Goal: Find specific page/section: Find specific page/section

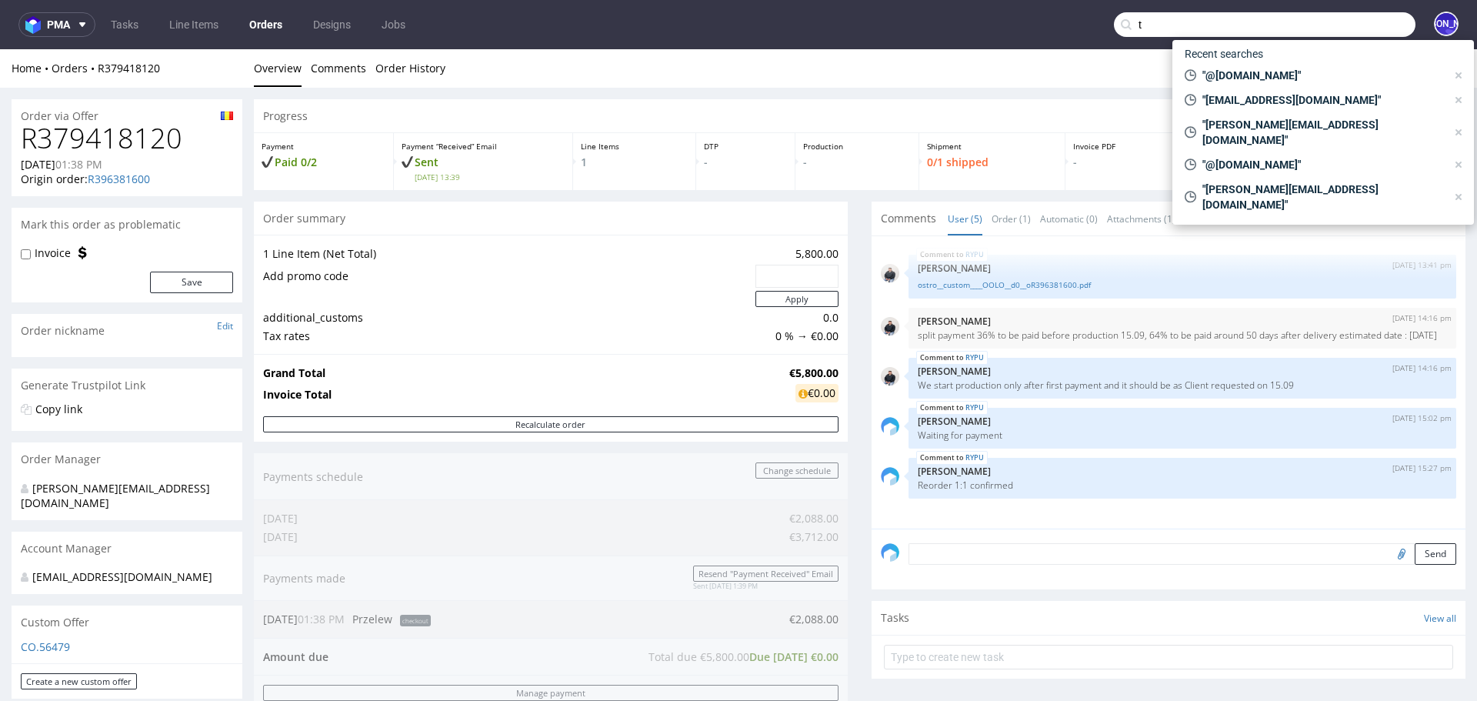
scroll to position [563, 0]
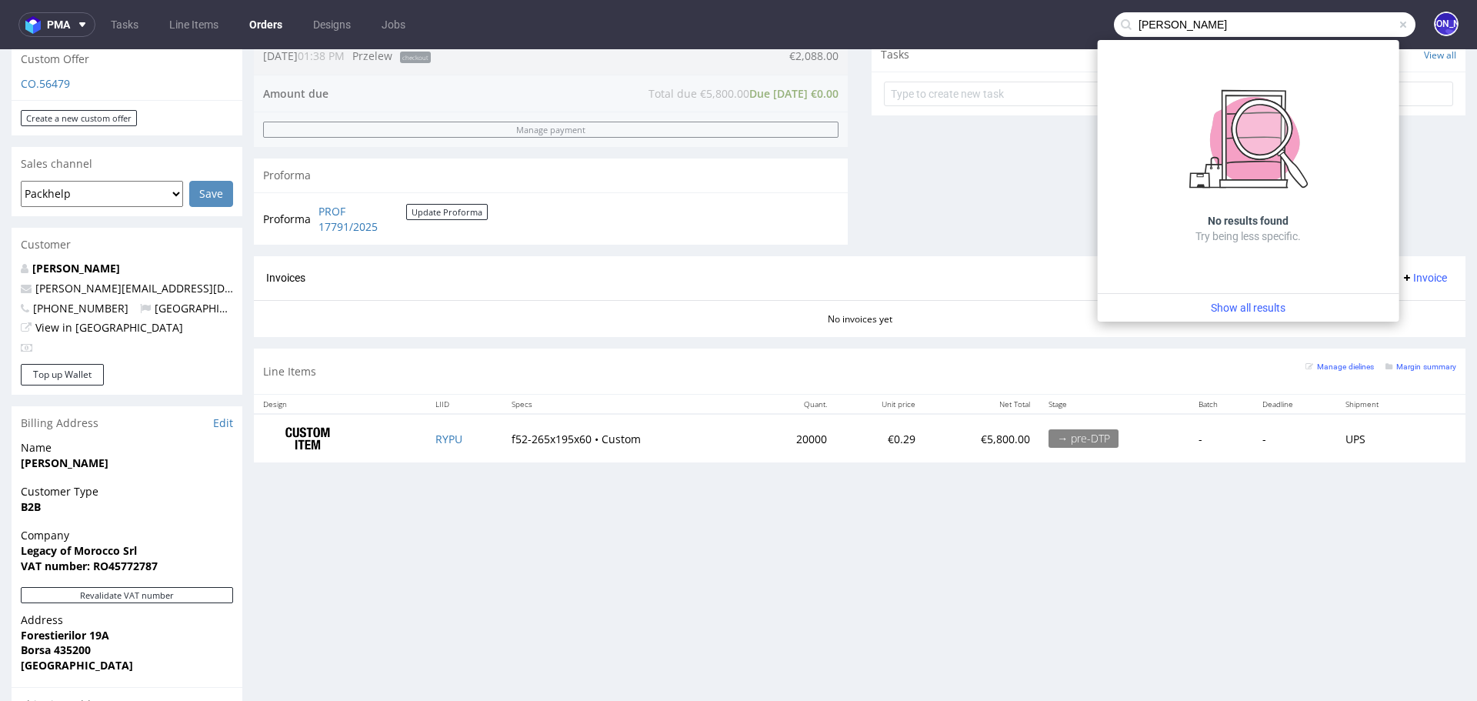
click at [1179, 30] on input "[PERSON_NAME]" at bounding box center [1265, 24] width 302 height 25
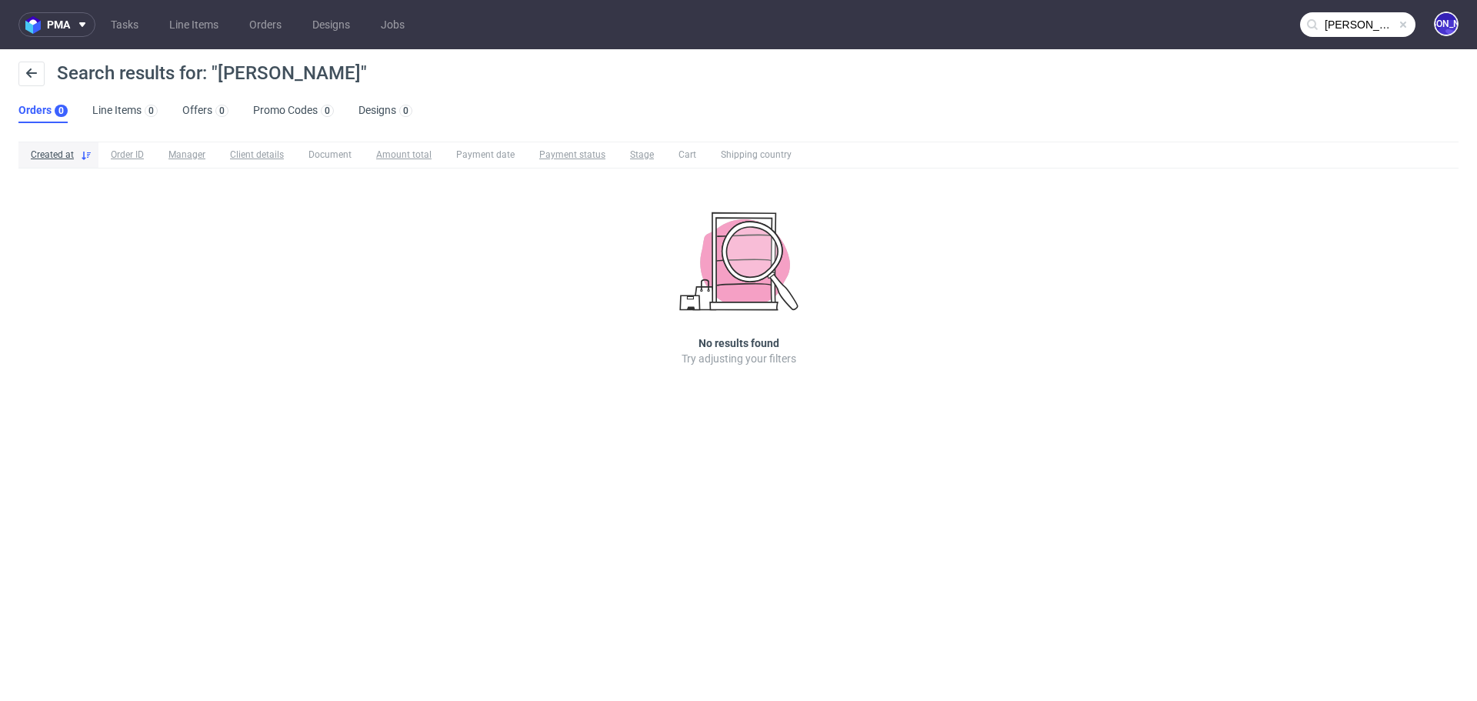
click at [1323, 28] on input "[PERSON_NAME]" at bounding box center [1357, 24] width 115 height 25
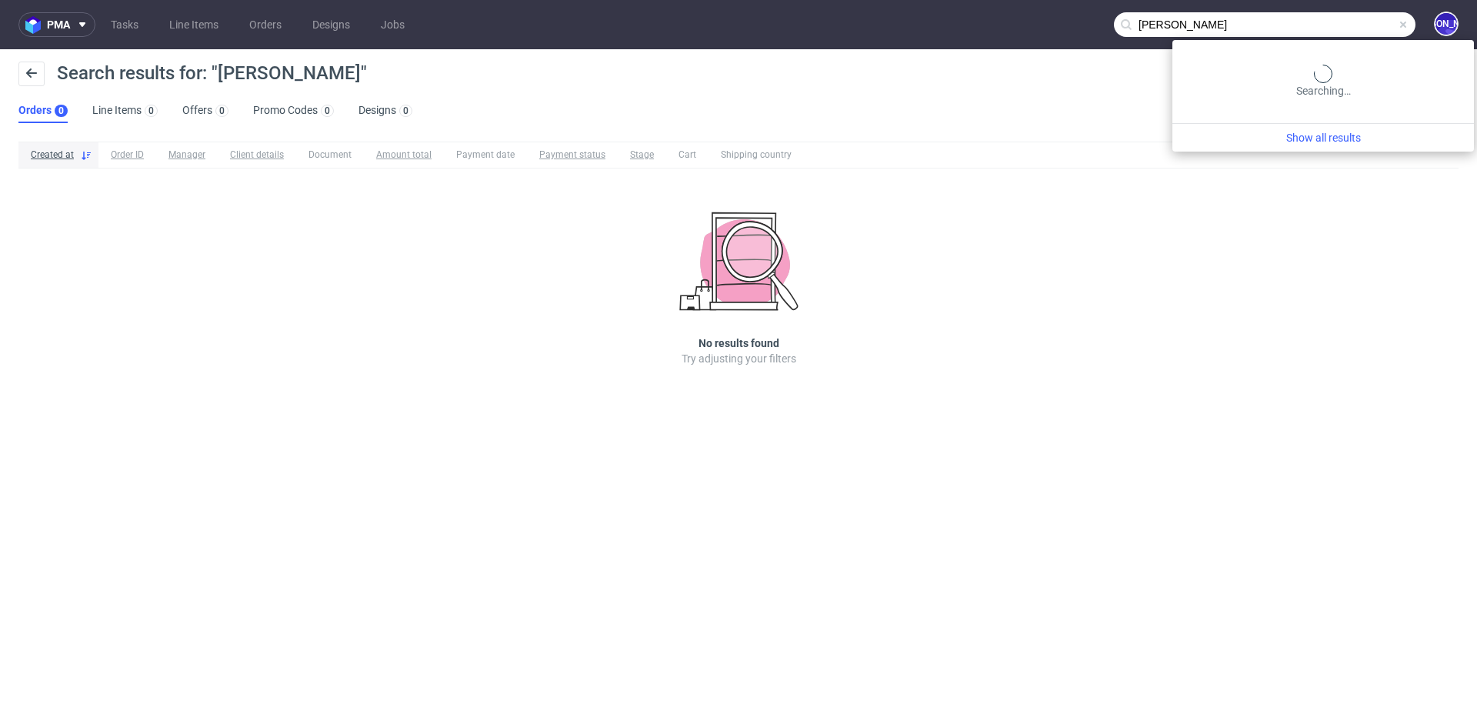
click at [1323, 28] on input "[PERSON_NAME]" at bounding box center [1265, 24] width 302 height 25
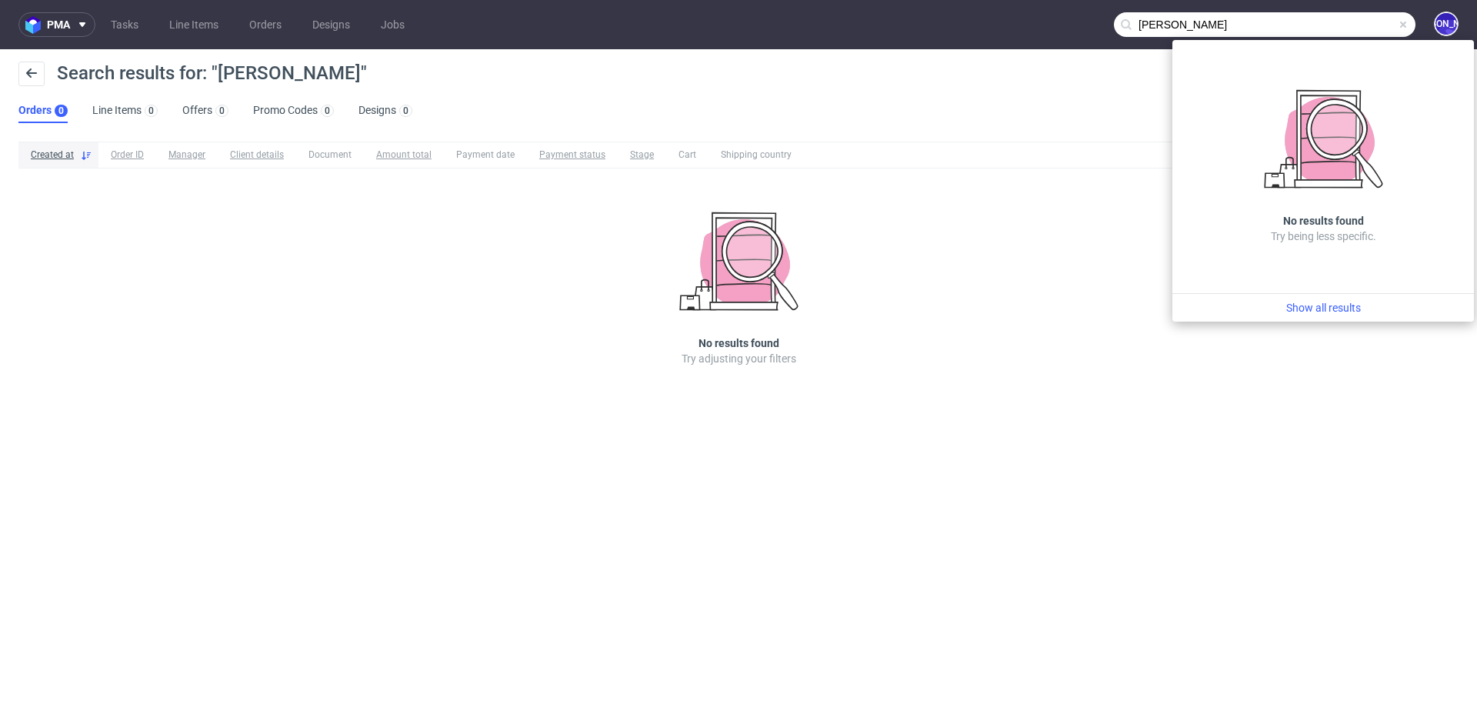
drag, startPoint x: 1243, startPoint y: 25, endPoint x: 1089, endPoint y: 24, distance: 153.9
click at [1089, 24] on nav "pma Tasks Line Items Orders Designs Jobs [PERSON_NAME] [PERSON_NAME]" at bounding box center [738, 24] width 1477 height 49
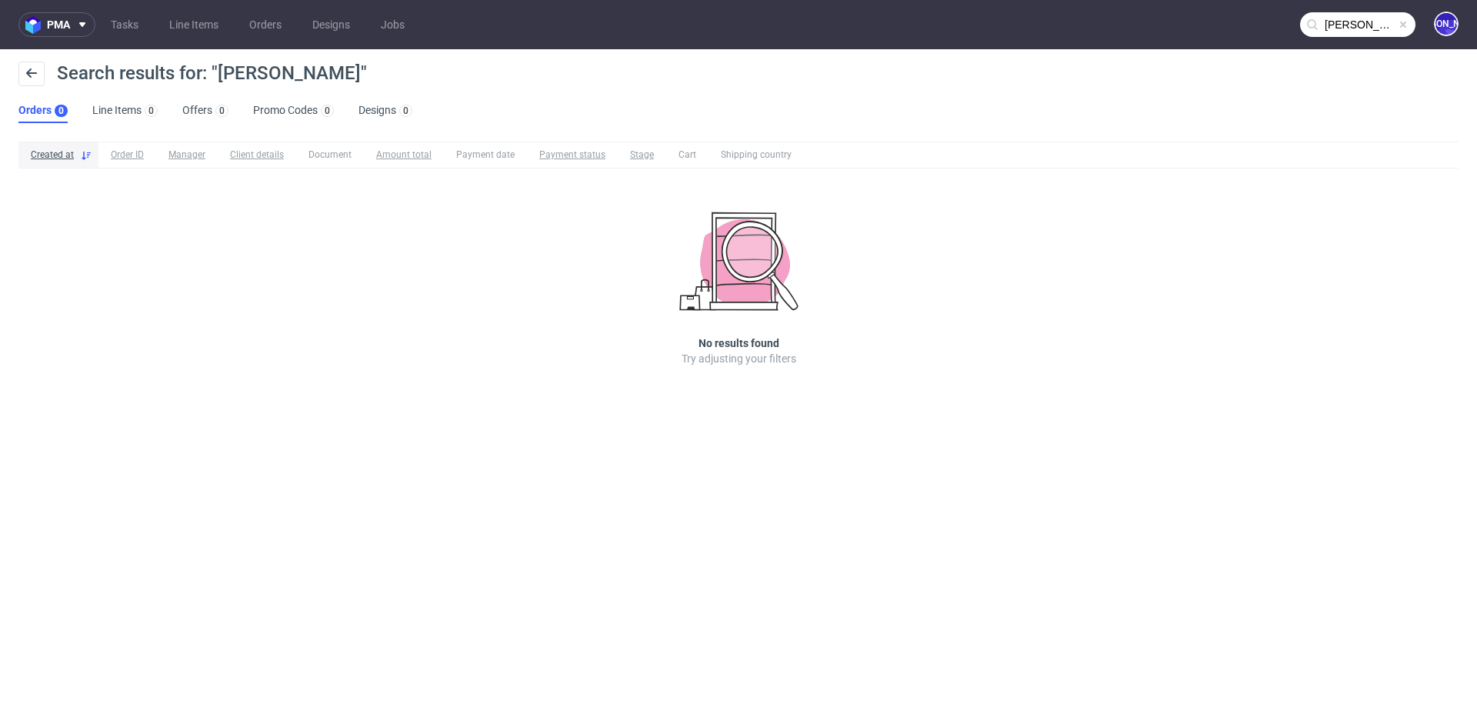
paste input "[PERSON_NAME] <[PERSON_NAME][EMAIL_ADDRESS][DOMAIN_NAME]>"
click at [1369, 8] on nav "pma Tasks Line Items Orders Designs Jobs [PERSON_NAME] <[PERSON_NAME][EMAIL_ADD…" at bounding box center [738, 24] width 1477 height 49
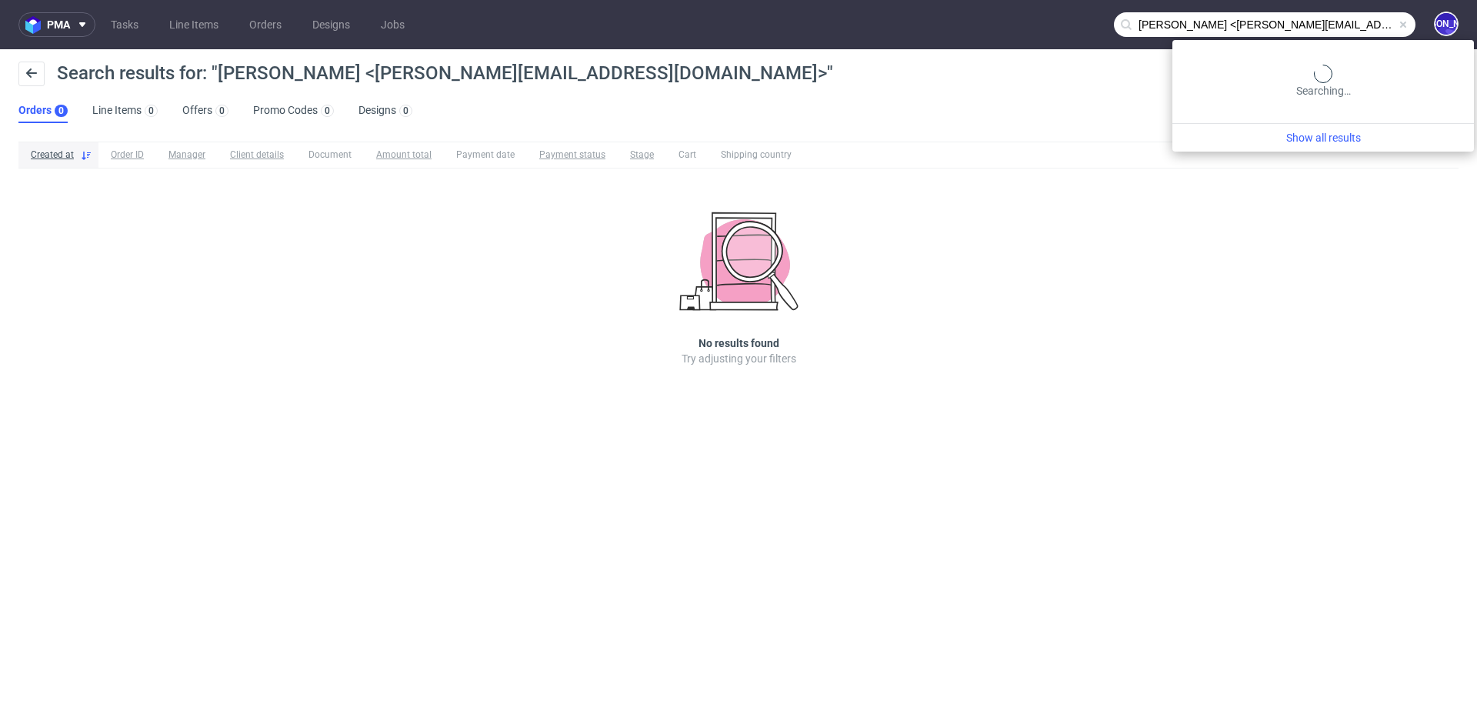
click at [1365, 36] on input "[PERSON_NAME] <[PERSON_NAME][EMAIL_ADDRESS][DOMAIN_NAME]>" at bounding box center [1265, 24] width 302 height 25
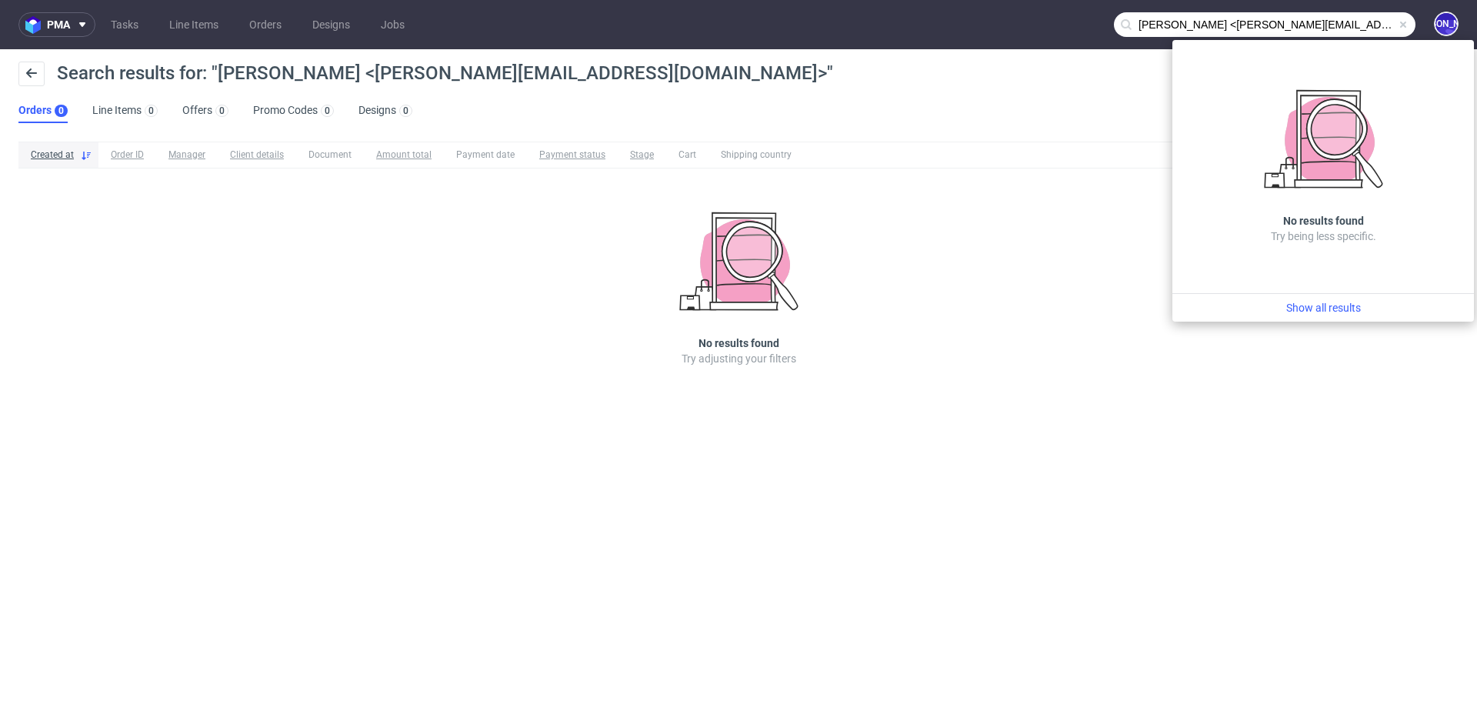
drag, startPoint x: 1235, startPoint y: 25, endPoint x: 1067, endPoint y: 25, distance: 168.5
click at [1067, 25] on nav "pma Tasks Line Items Orders Designs Jobs [PERSON_NAME] <[PERSON_NAME][EMAIL_ADD…" at bounding box center [738, 24] width 1477 height 49
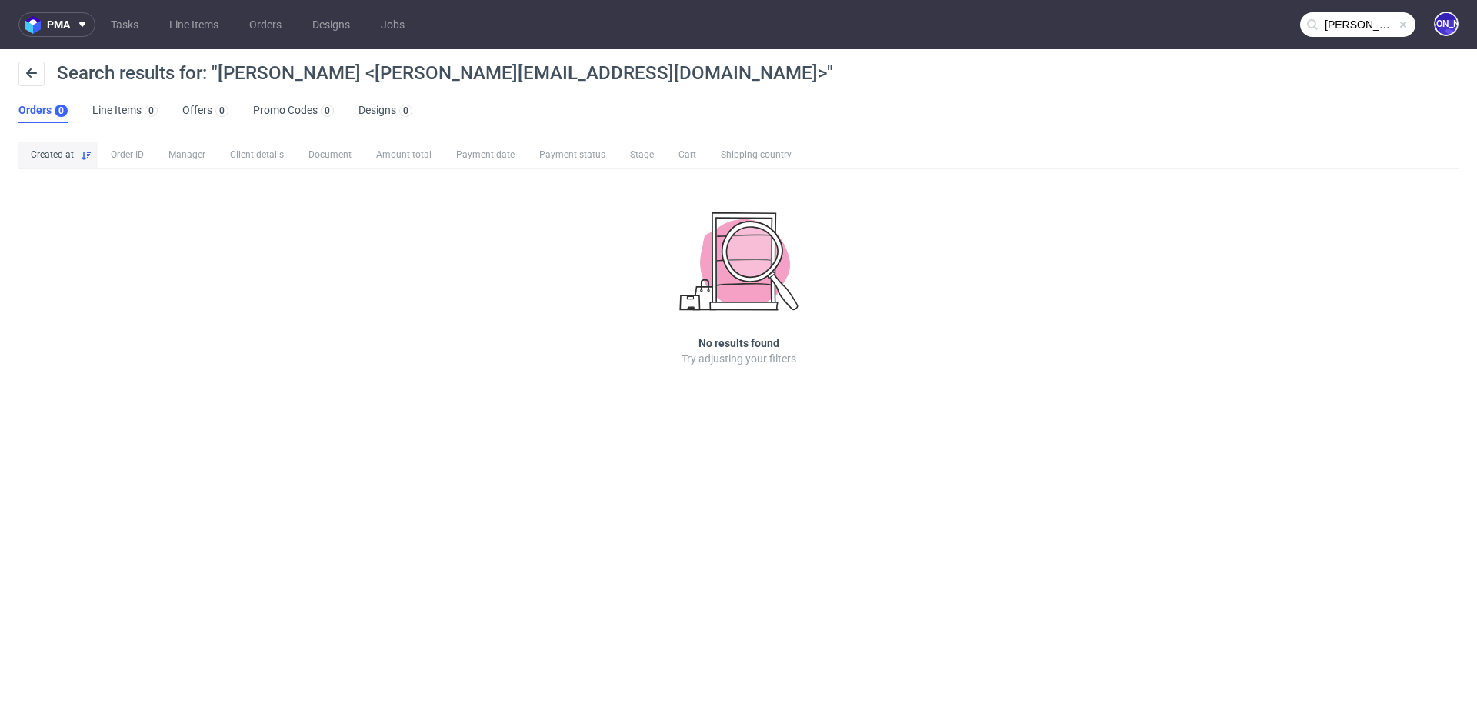
scroll to position [0, 45]
drag, startPoint x: 1330, startPoint y: 28, endPoint x: 1477, endPoint y: 32, distance: 147.0
click at [1477, 32] on nav "pma Tasks Line Items Orders Designs Jobs [PERSON_NAME][EMAIL_ADDRESS][DOMAIN_NA…" at bounding box center [738, 24] width 1477 height 49
type input "[PERSON_NAME][EMAIL_ADDRESS][DOMAIN_NAME]>"
click at [1398, 23] on span at bounding box center [1403, 24] width 12 height 12
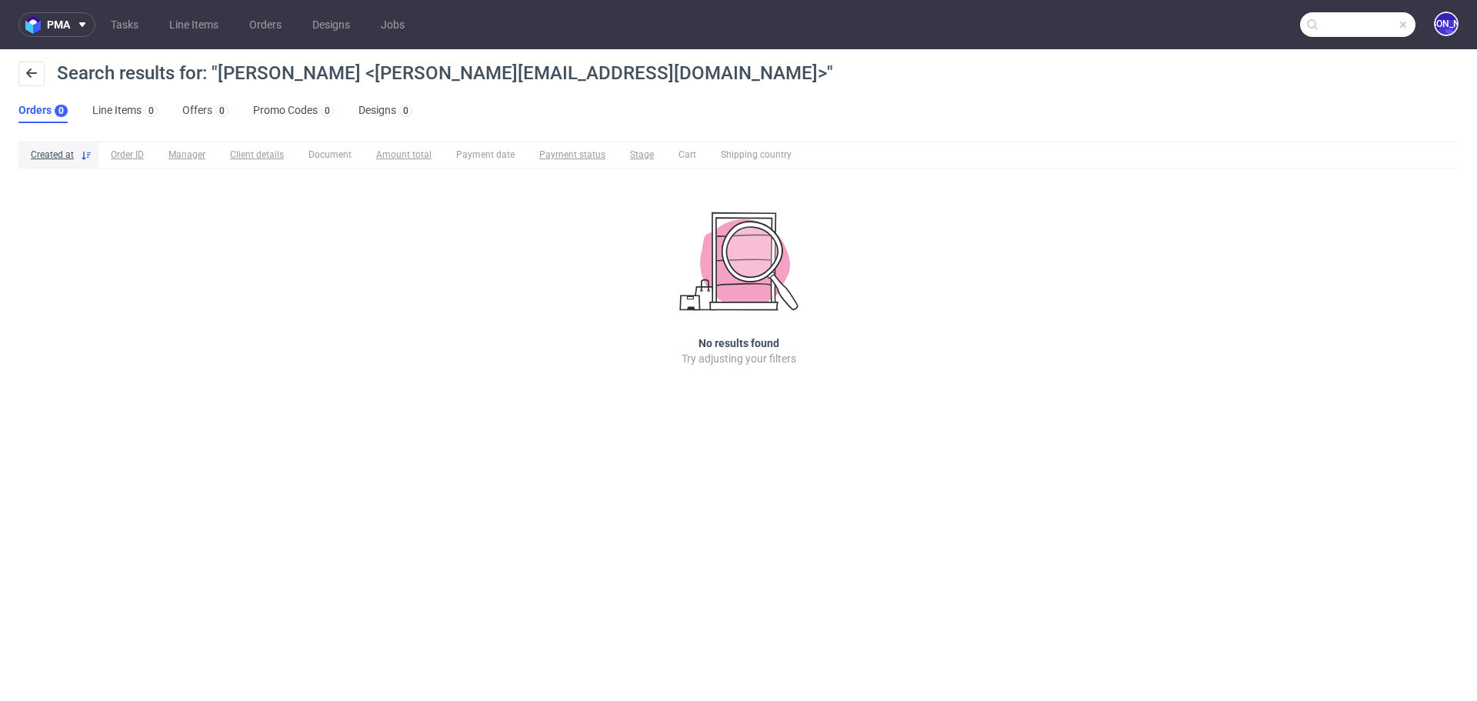
scroll to position [0, 0]
click at [1398, 23] on input "text" at bounding box center [1357, 24] width 115 height 25
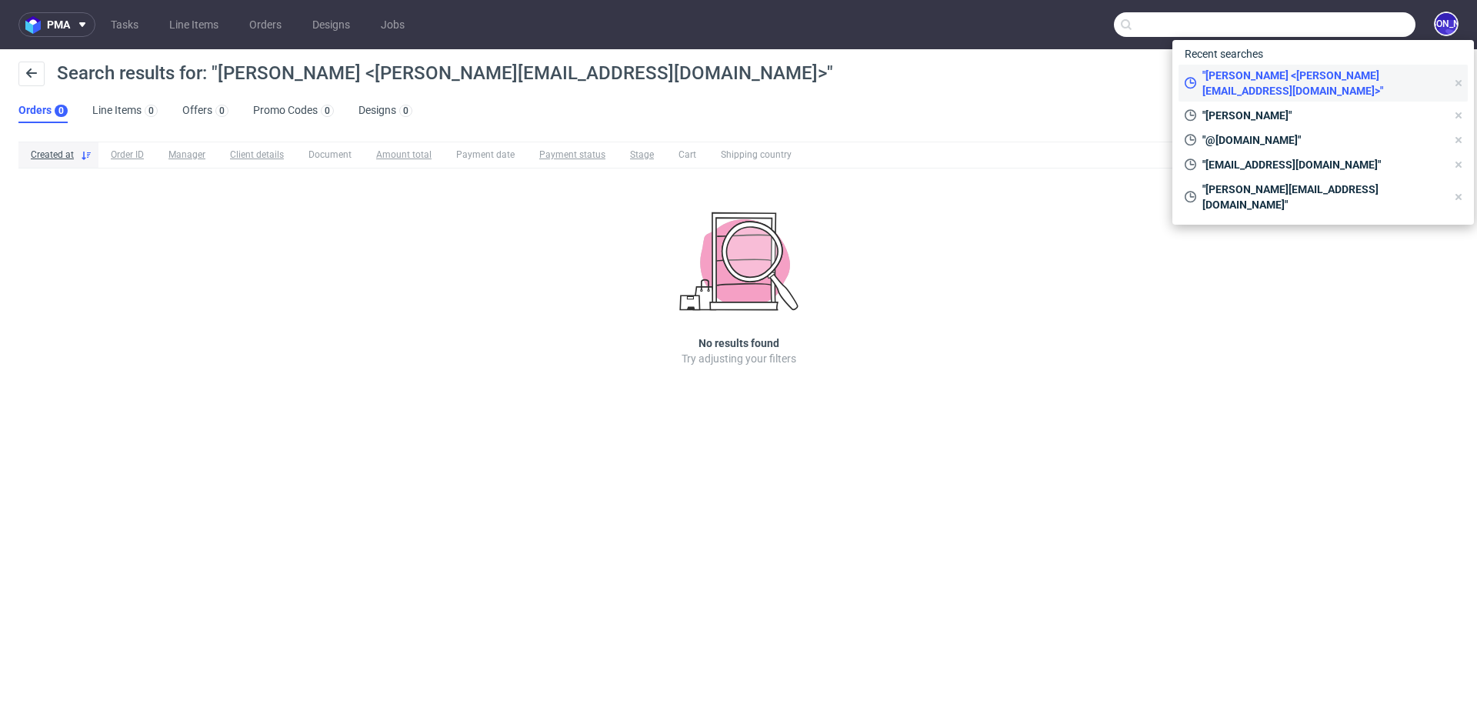
click at [1304, 81] on span ""[PERSON_NAME] <[PERSON_NAME][EMAIL_ADDRESS][DOMAIN_NAME]>"" at bounding box center [1322, 83] width 250 height 31
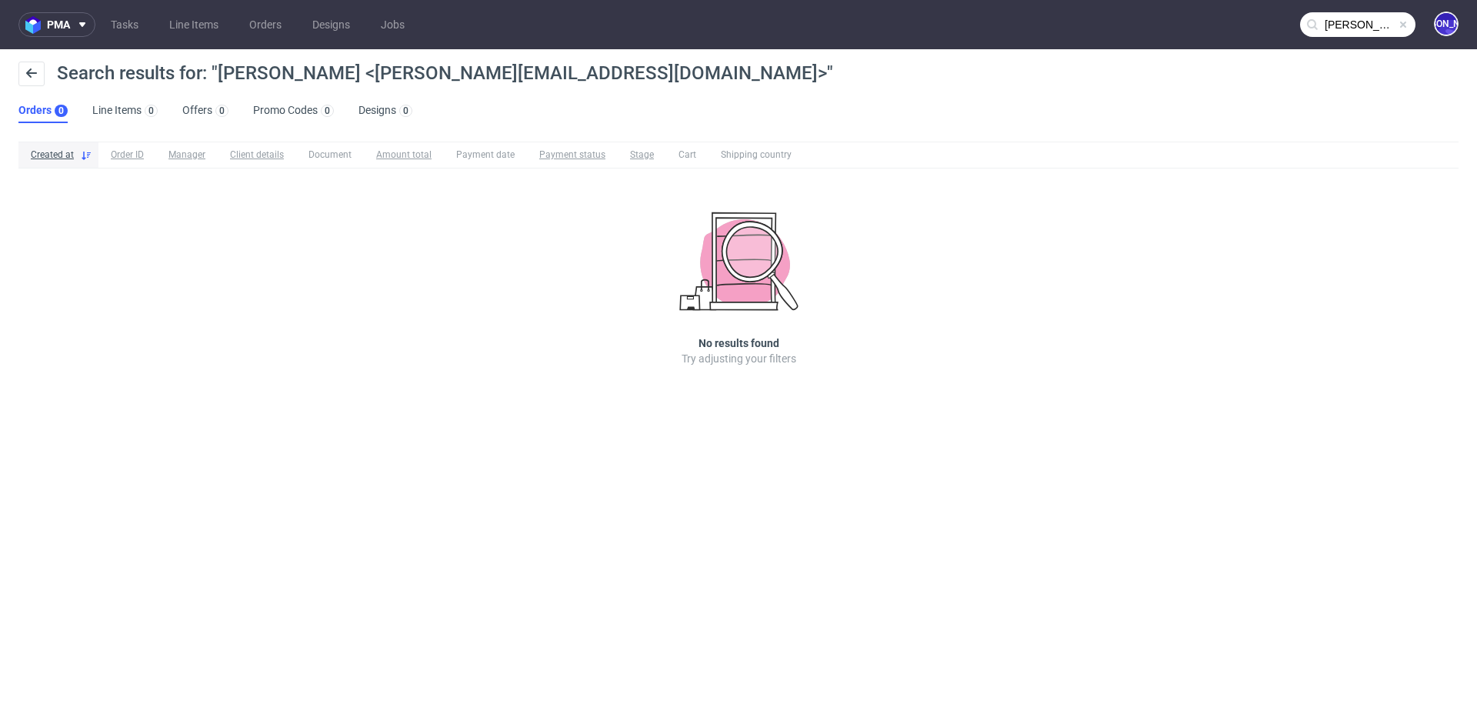
click at [1337, 32] on input "[PERSON_NAME] <[PERSON_NAME][EMAIL_ADDRESS][DOMAIN_NAME]>" at bounding box center [1357, 24] width 115 height 25
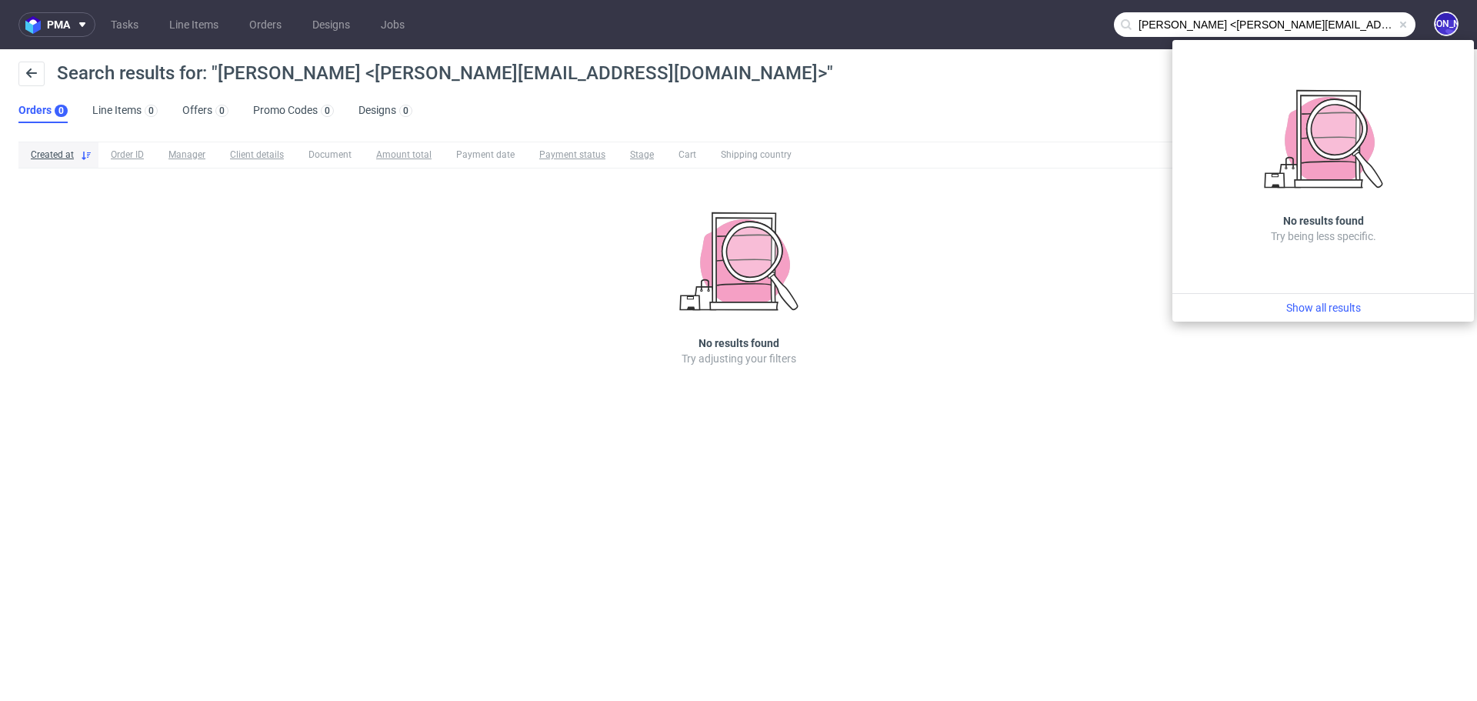
drag, startPoint x: 1236, startPoint y: 25, endPoint x: 1045, endPoint y: 23, distance: 190.9
click at [1045, 23] on nav "pma Tasks Line Items Orders Designs Jobs [PERSON_NAME] <[PERSON_NAME][EMAIL_ADD…" at bounding box center [738, 24] width 1477 height 49
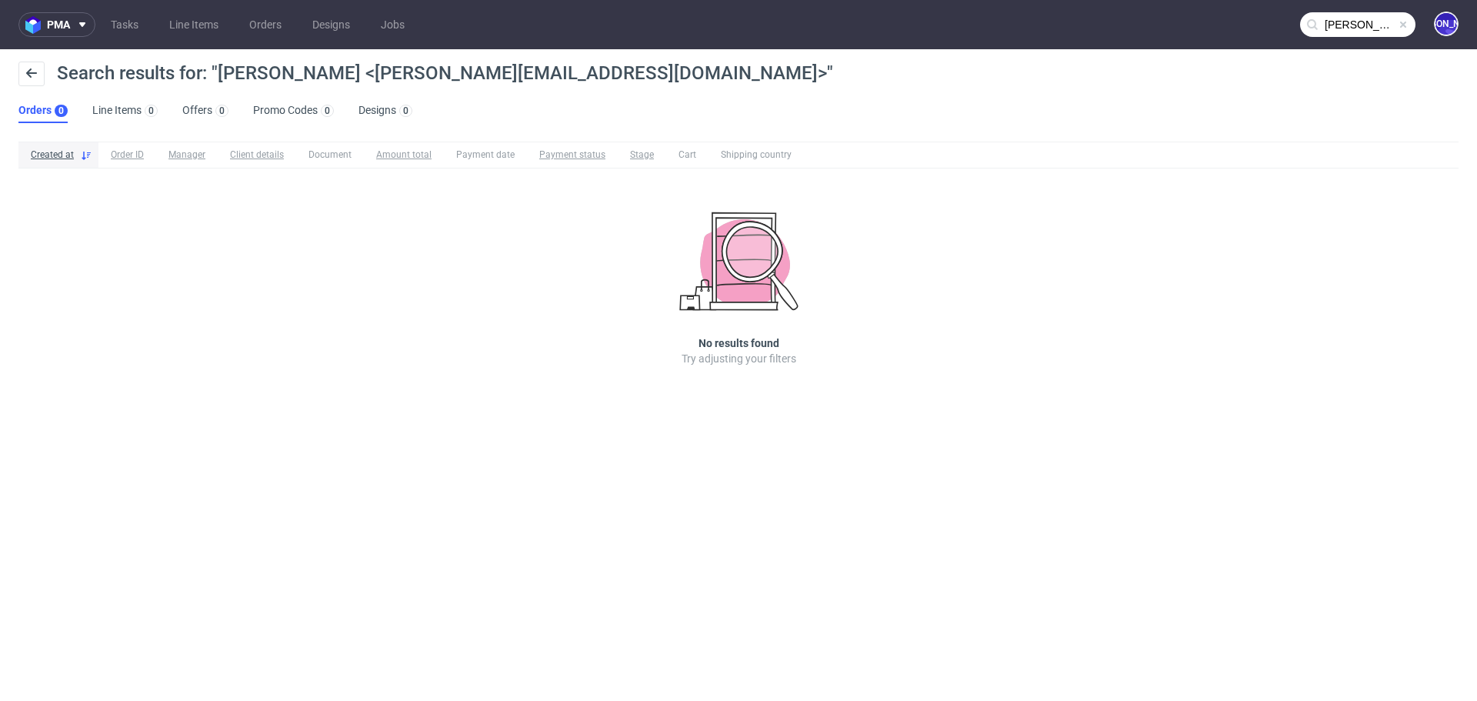
type input "[PERSON_NAME][EMAIL_ADDRESS][DOMAIN_NAME]"
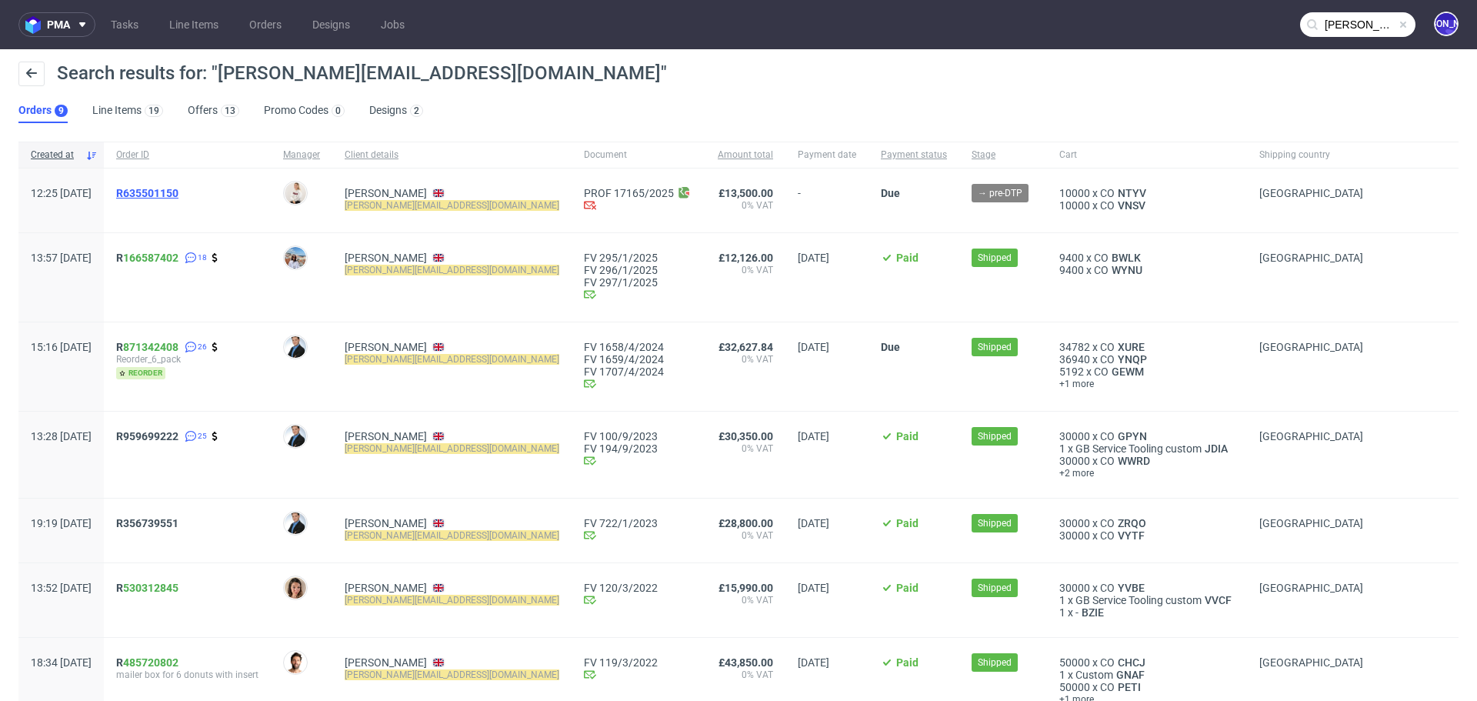
click at [175, 191] on span "R635501150" at bounding box center [147, 193] width 62 height 12
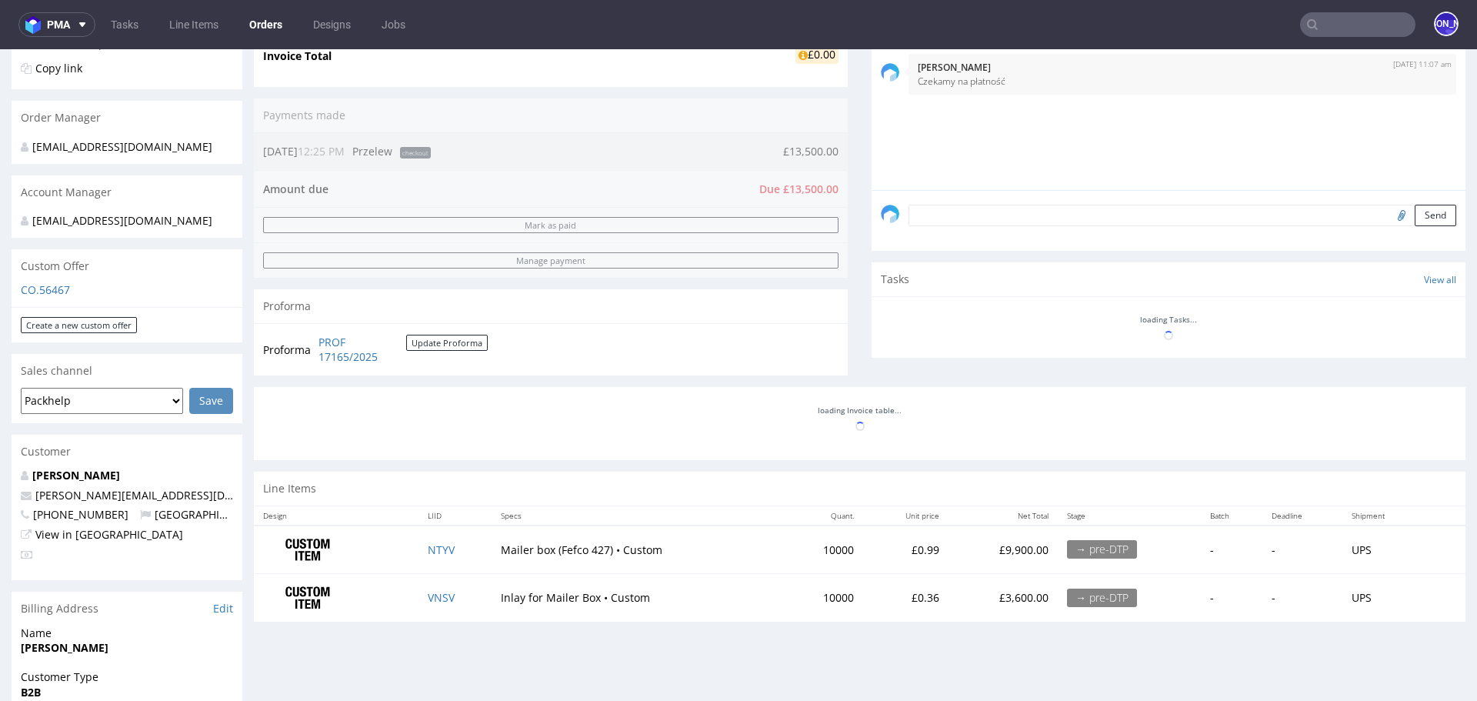
scroll to position [441, 0]
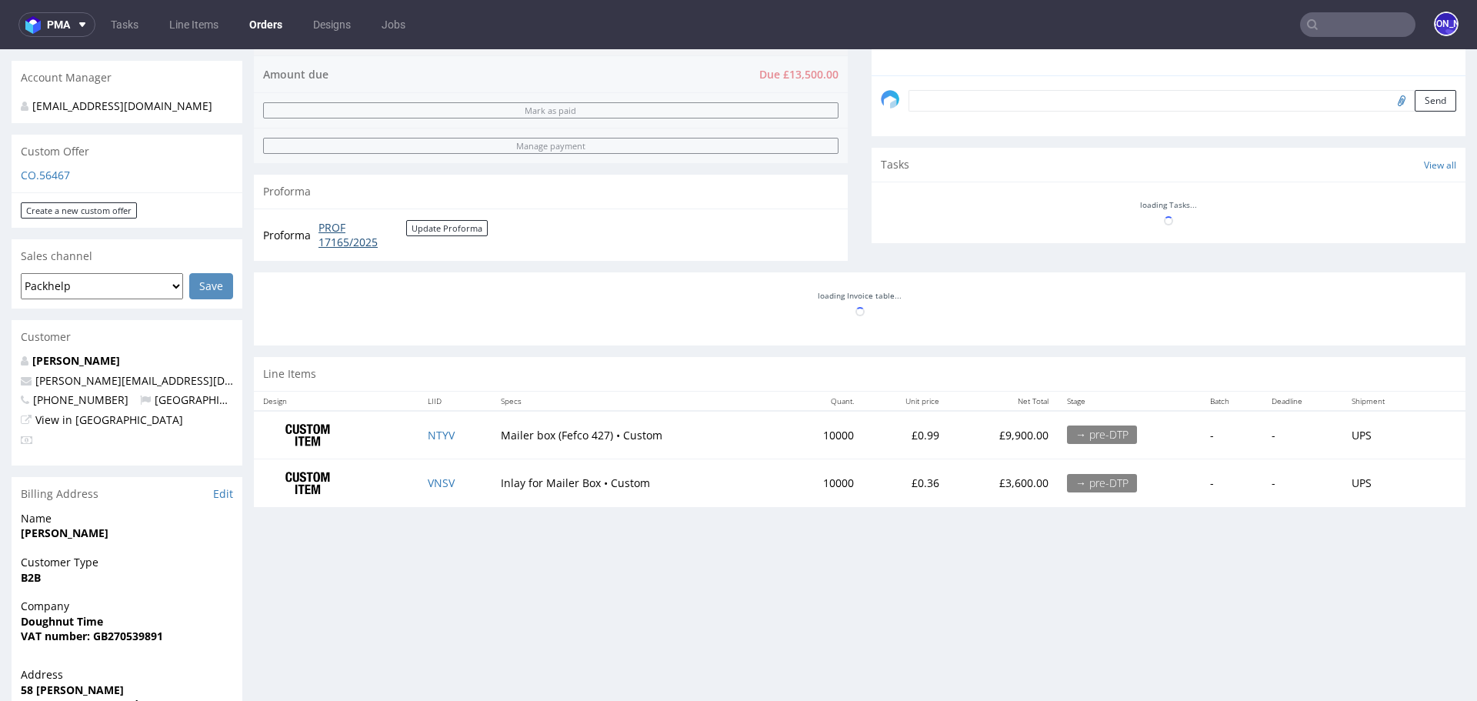
click at [332, 236] on link "PROF 17165/2025" at bounding box center [363, 235] width 88 height 30
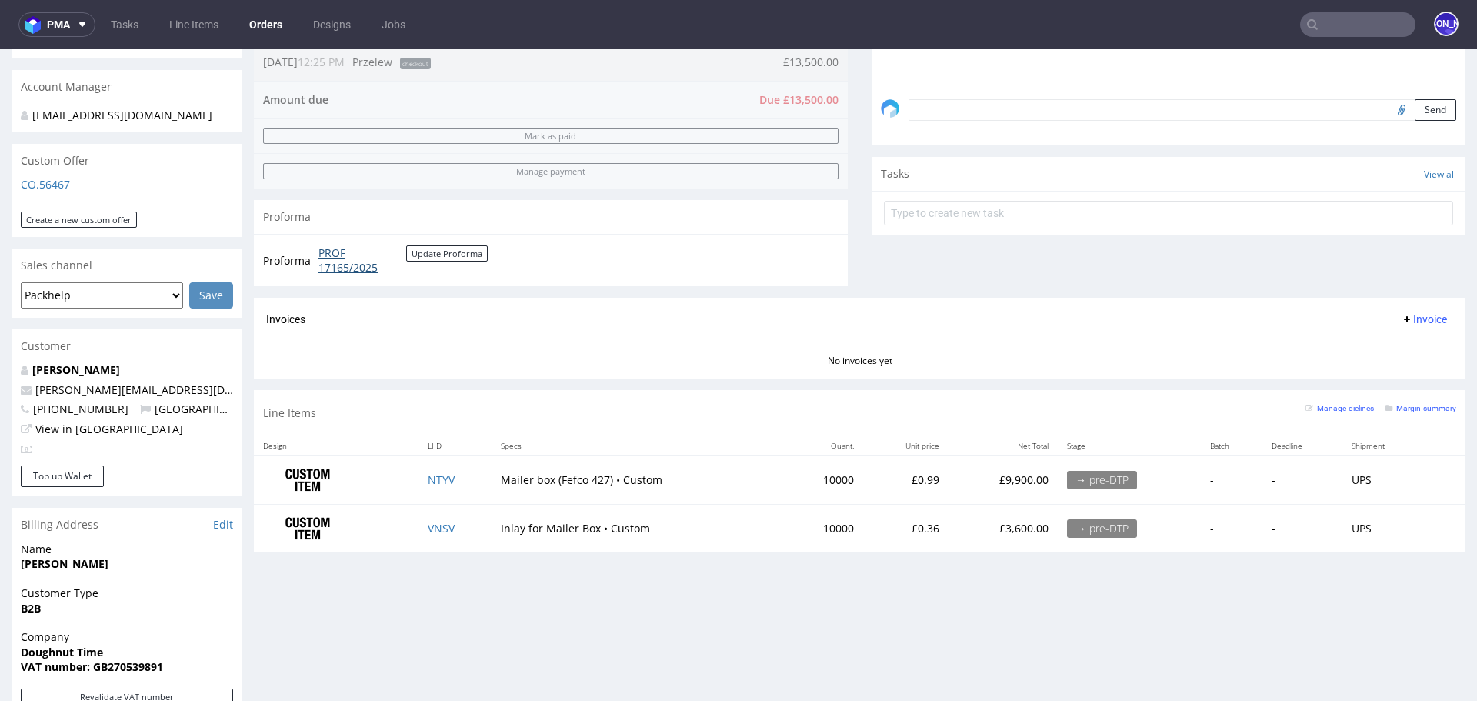
scroll to position [278, 0]
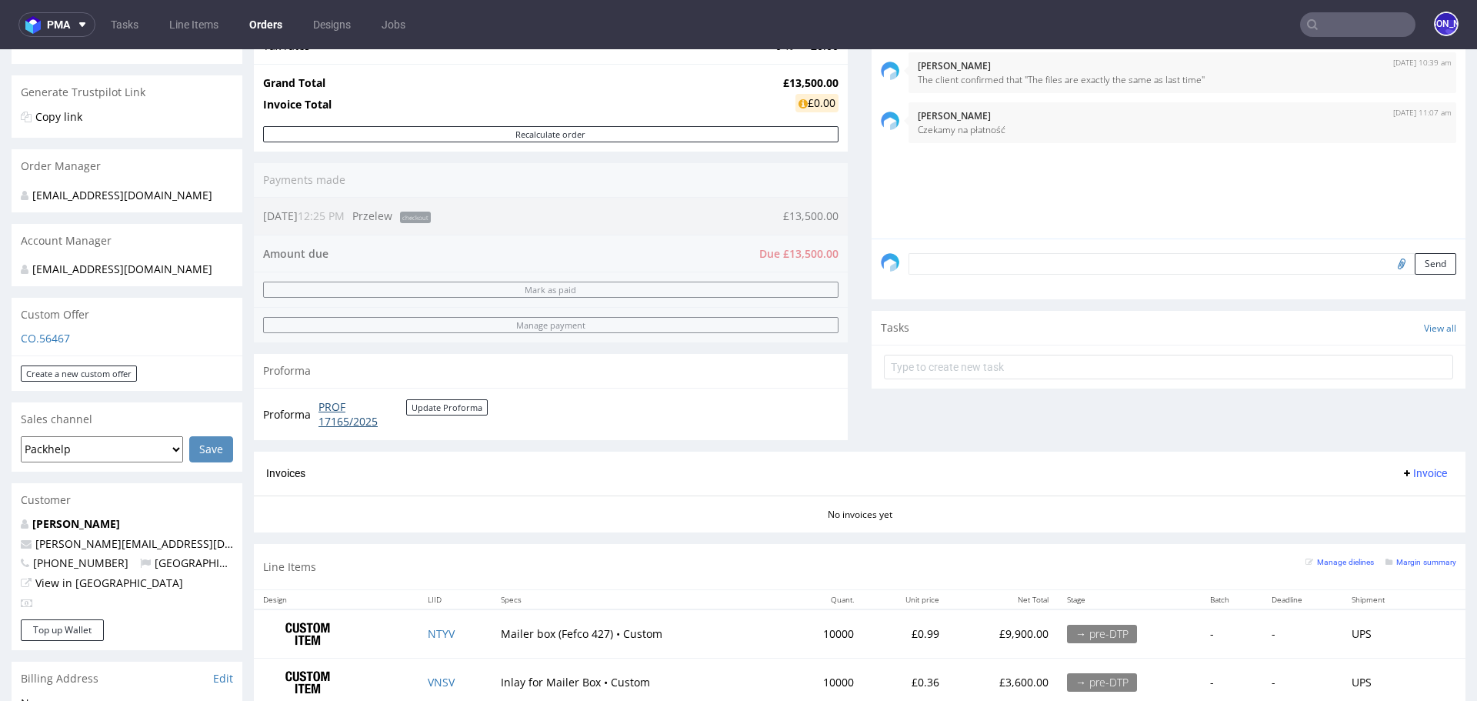
click at [332, 416] on link "PROF 17165/2025" at bounding box center [363, 414] width 88 height 30
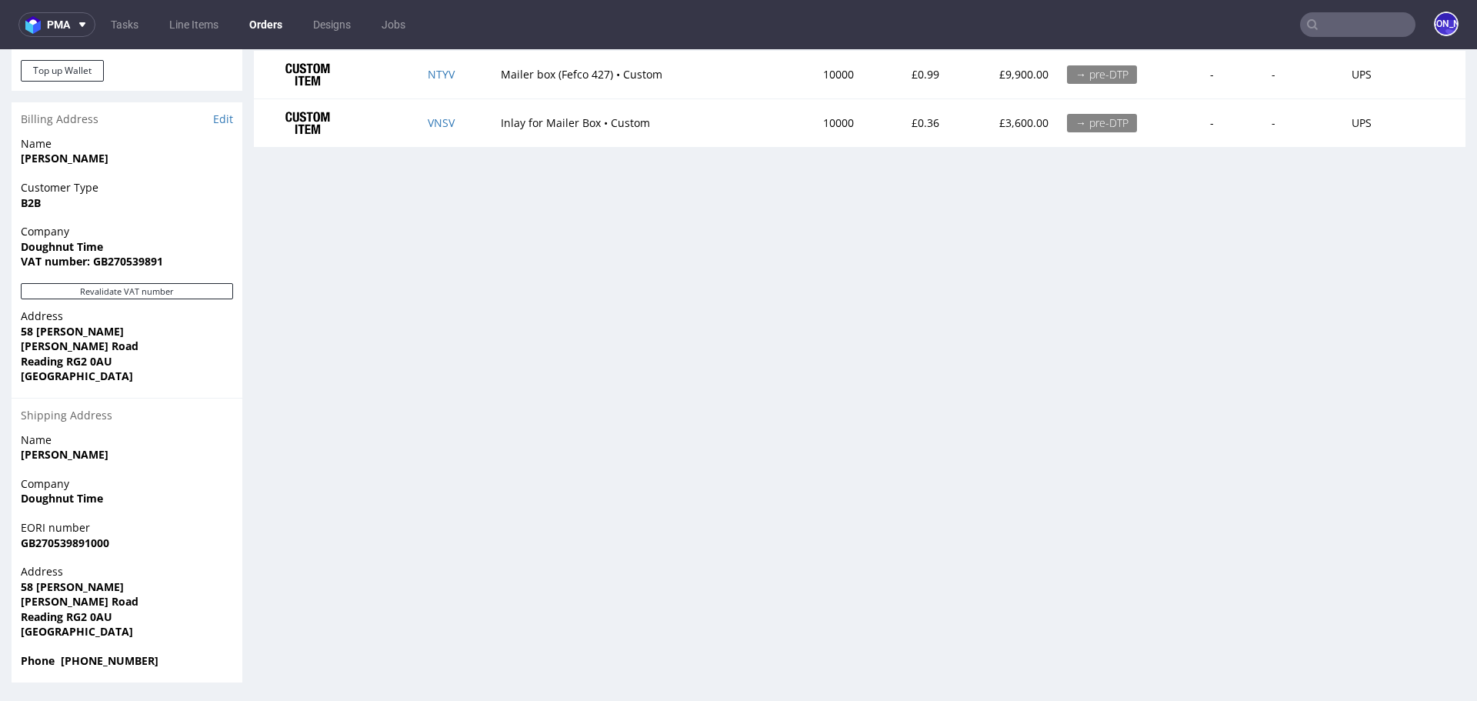
scroll to position [4, 0]
